Goal: Information Seeking & Learning: Learn about a topic

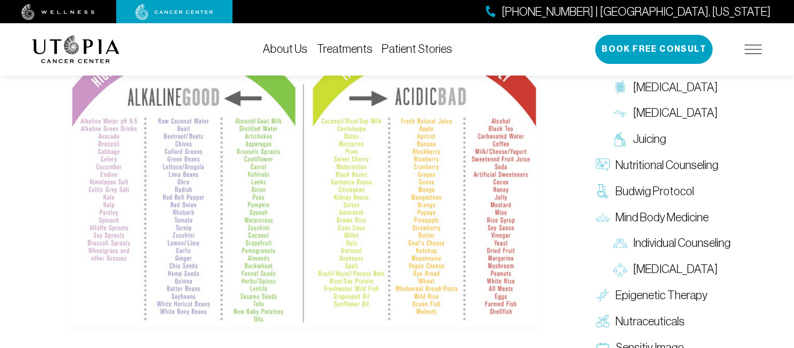
scroll to position [1222, 0]
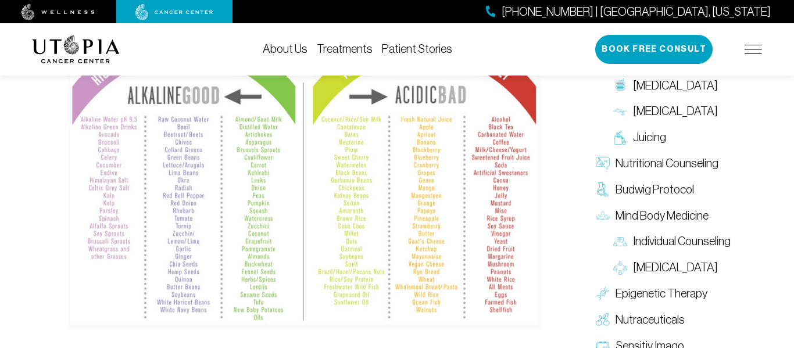
drag, startPoint x: 563, startPoint y: 301, endPoint x: 558, endPoint y: 269, distance: 32.3
click at [558, 269] on div "The goal of an alkaline protocol is to achieve an optimal balance between acid-…" at bounding box center [304, 6] width 530 height 947
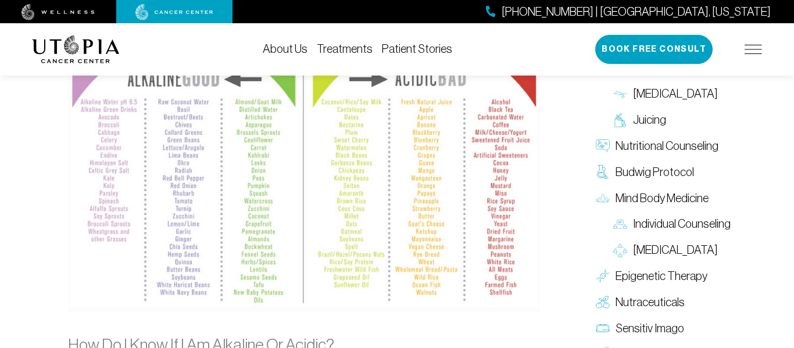
scroll to position [1230, 0]
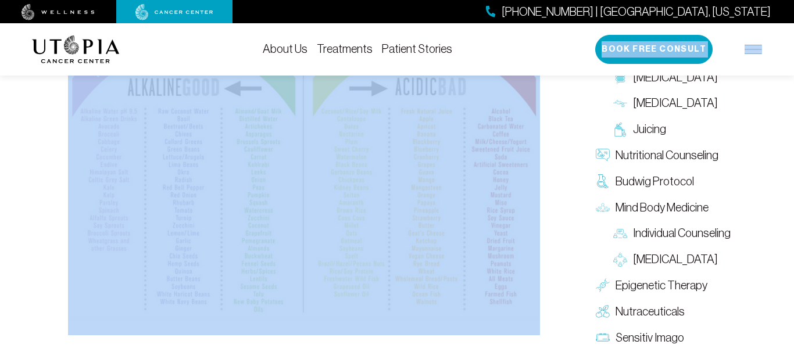
drag, startPoint x: 546, startPoint y: 270, endPoint x: 452, endPoint y: 70, distance: 221.1
click at [452, 70] on div "[PHONE_NUMBER] | [GEOGRAPHIC_DATA], [US_STATE] About Us Treatments Patient Stor…" at bounding box center [397, 245] width 794 height 2846
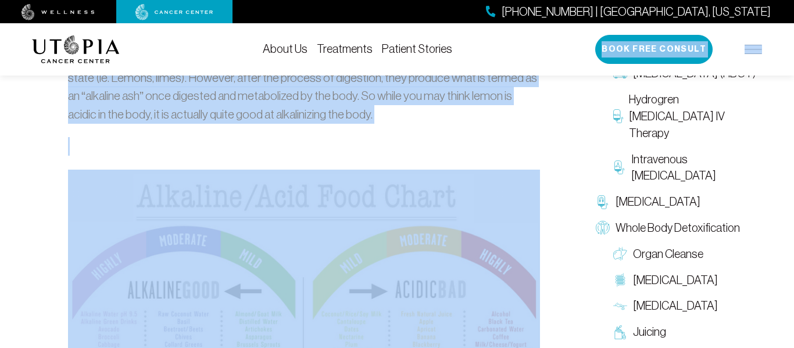
scroll to position [1026, 0]
click at [491, 97] on p "This is where a lot of people get confused. There are many food items that are …" at bounding box center [304, 87] width 472 height 73
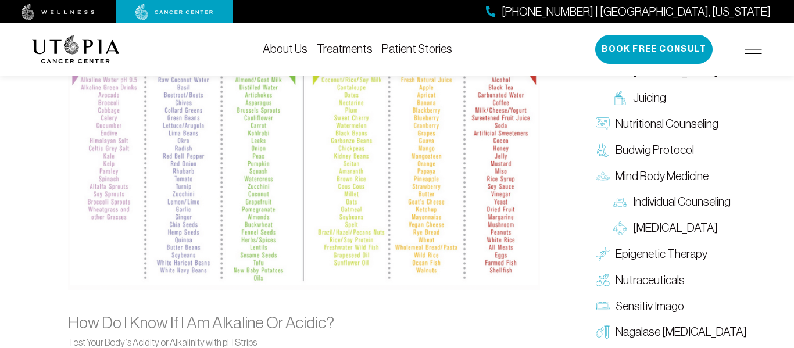
scroll to position [1265, 0]
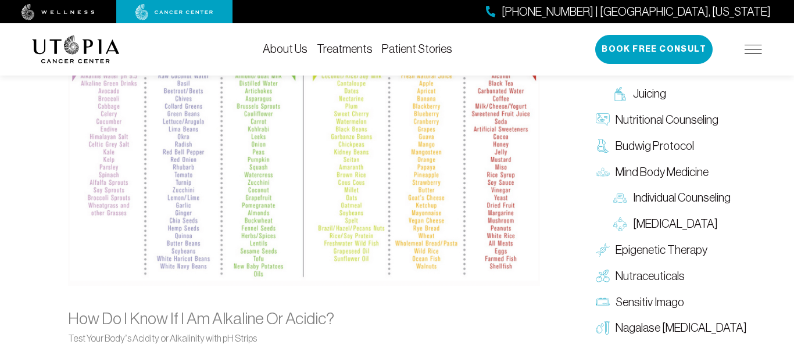
drag, startPoint x: 566, startPoint y: 301, endPoint x: 491, endPoint y: 297, distance: 75.7
drag, startPoint x: 541, startPoint y: 261, endPoint x: 544, endPoint y: -12, distance: 272.8
click at [544, 0] on html "[PHONE_NUMBER] | [GEOGRAPHIC_DATA], [US_STATE] About Us Treatments Patient Stor…" at bounding box center [397, 184] width 794 height 2898
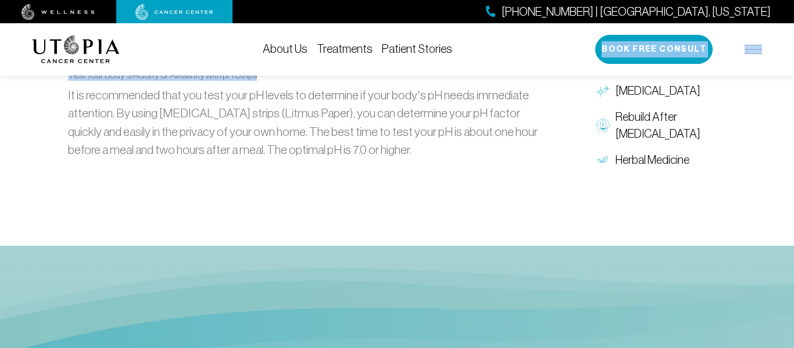
scroll to position [1441, 0]
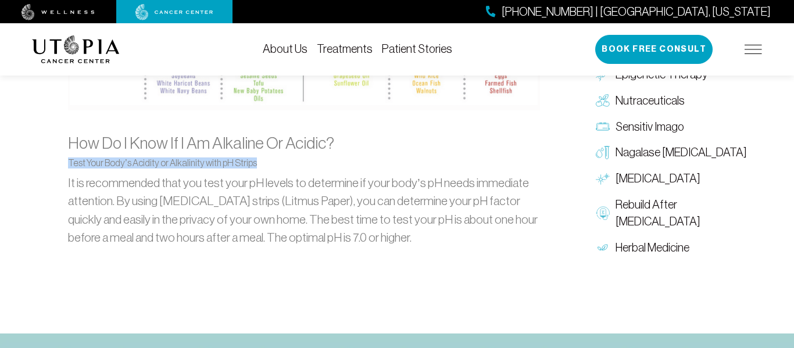
drag, startPoint x: 555, startPoint y: 313, endPoint x: 493, endPoint y: 113, distance: 208.8
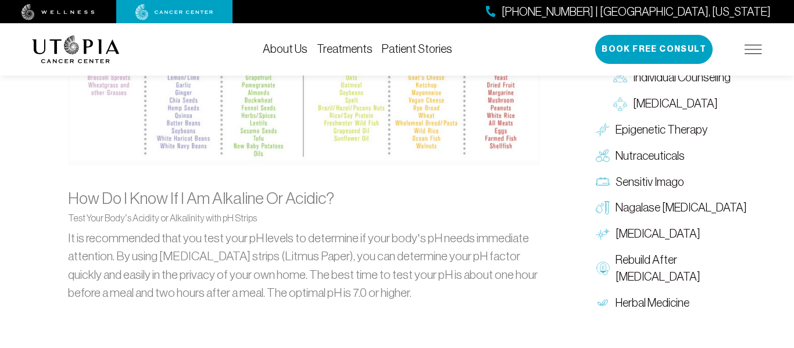
scroll to position [1388, 0]
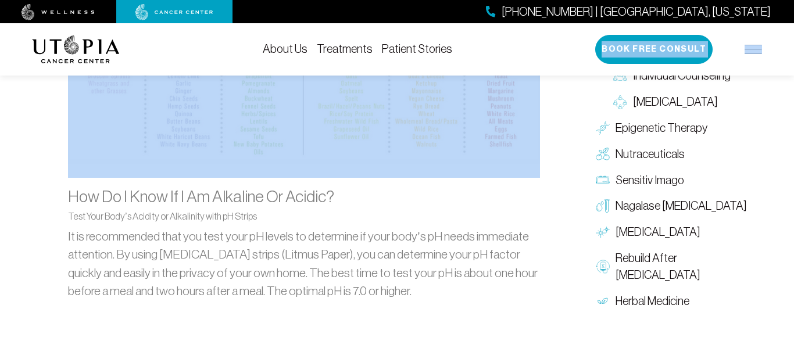
drag, startPoint x: 551, startPoint y: 141, endPoint x: 520, endPoint y: 41, distance: 105.2
click at [520, 41] on div "[PHONE_NUMBER] | [GEOGRAPHIC_DATA], [US_STATE] About Us Treatments Patient Stor…" at bounding box center [397, 88] width 794 height 2846
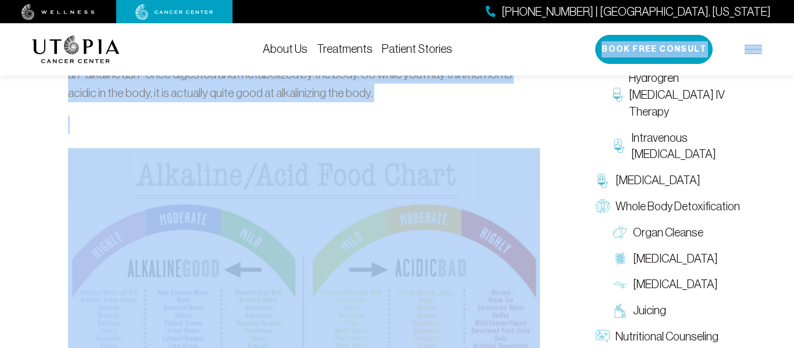
scroll to position [1047, 0]
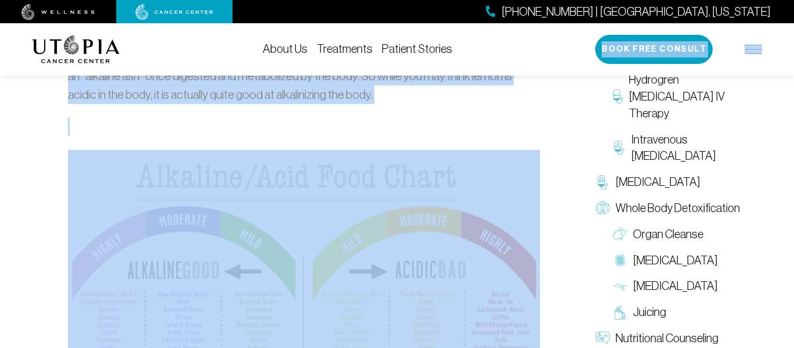
click at [529, 117] on p at bounding box center [304, 126] width 472 height 19
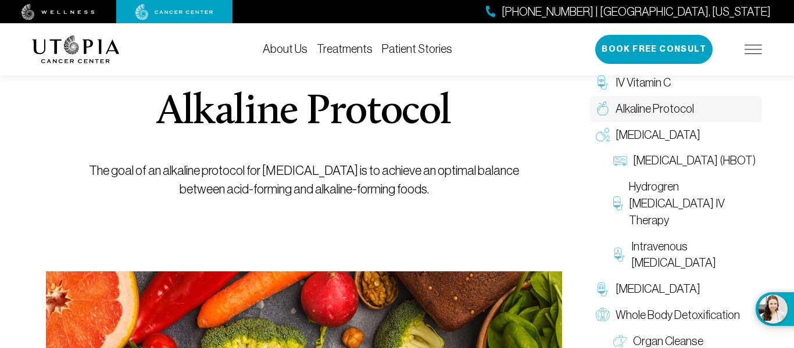
scroll to position [105, 0]
